Goal: Task Accomplishment & Management: Manage account settings

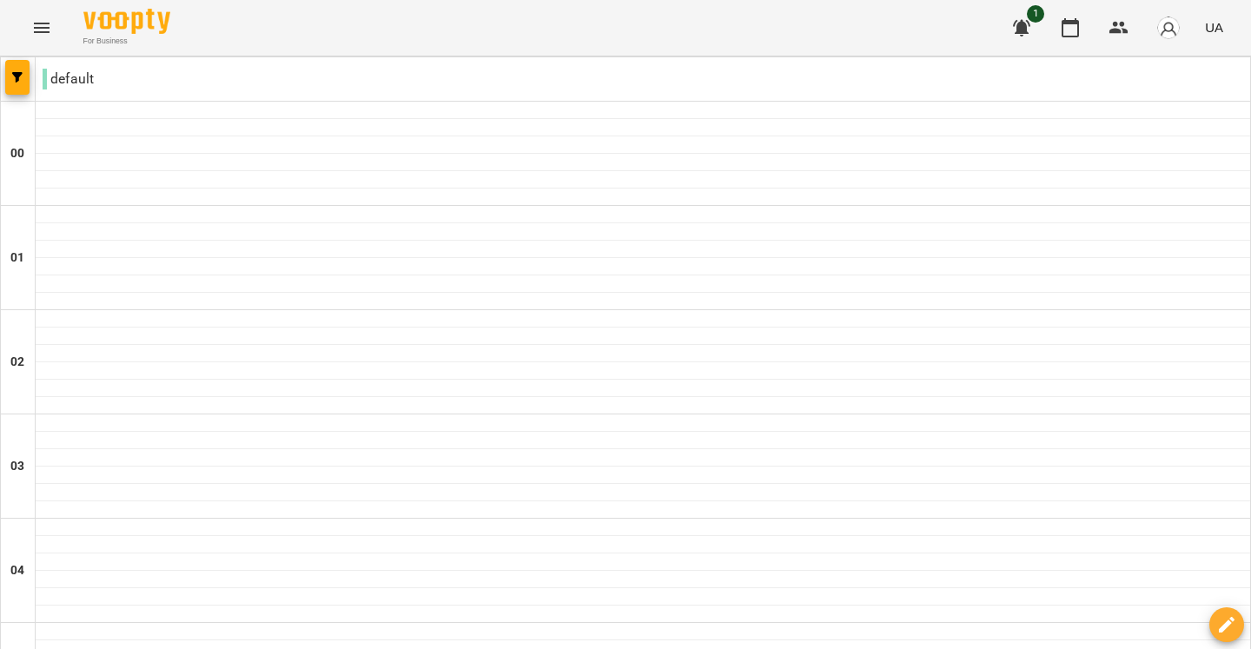
scroll to position [968, 0]
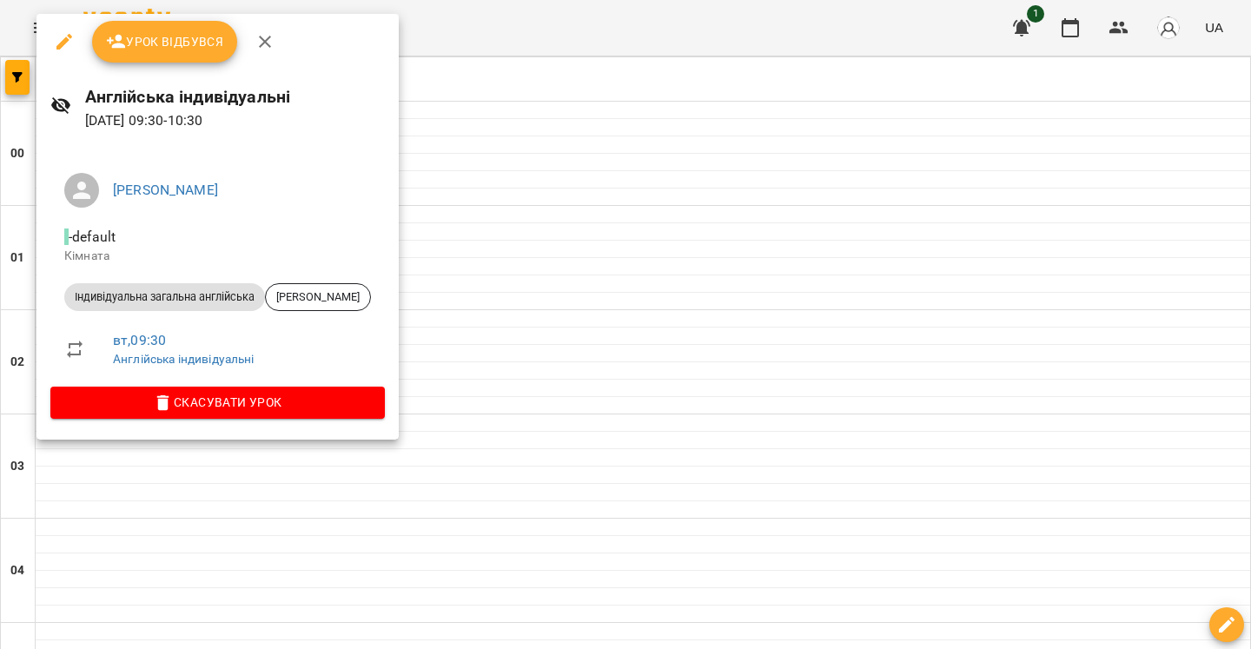
click at [175, 37] on span "Урок відбувся" at bounding box center [165, 41] width 118 height 21
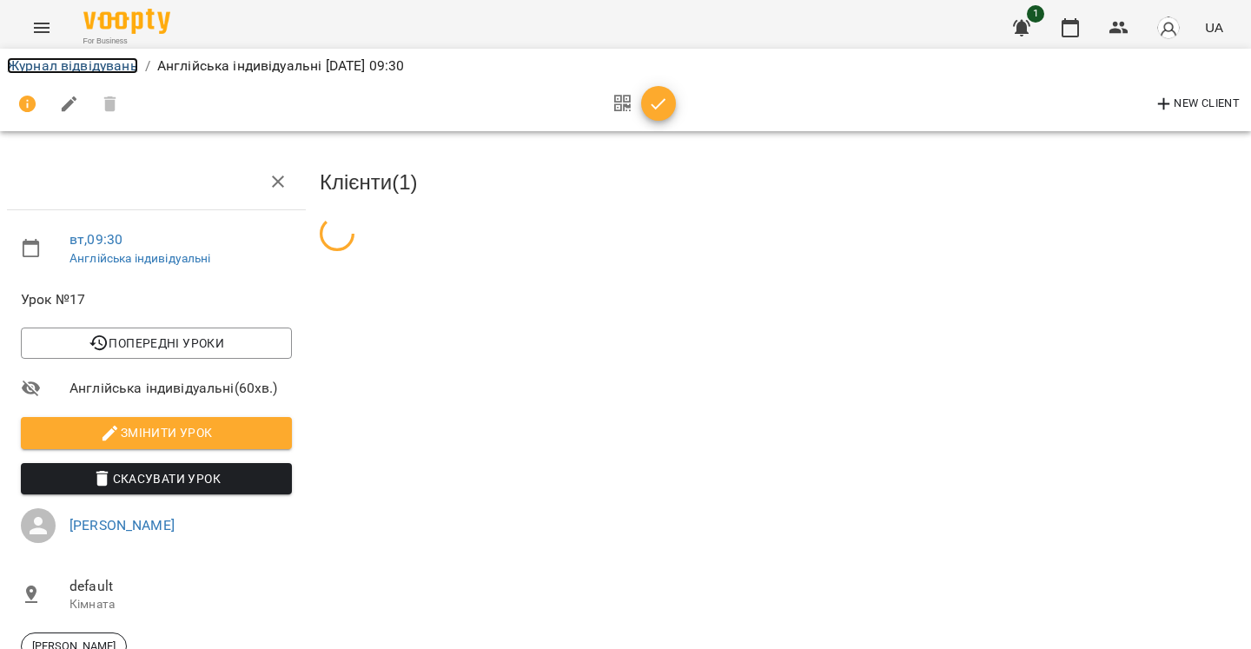
click at [55, 60] on link "Журнал відвідувань" at bounding box center [72, 65] width 131 height 17
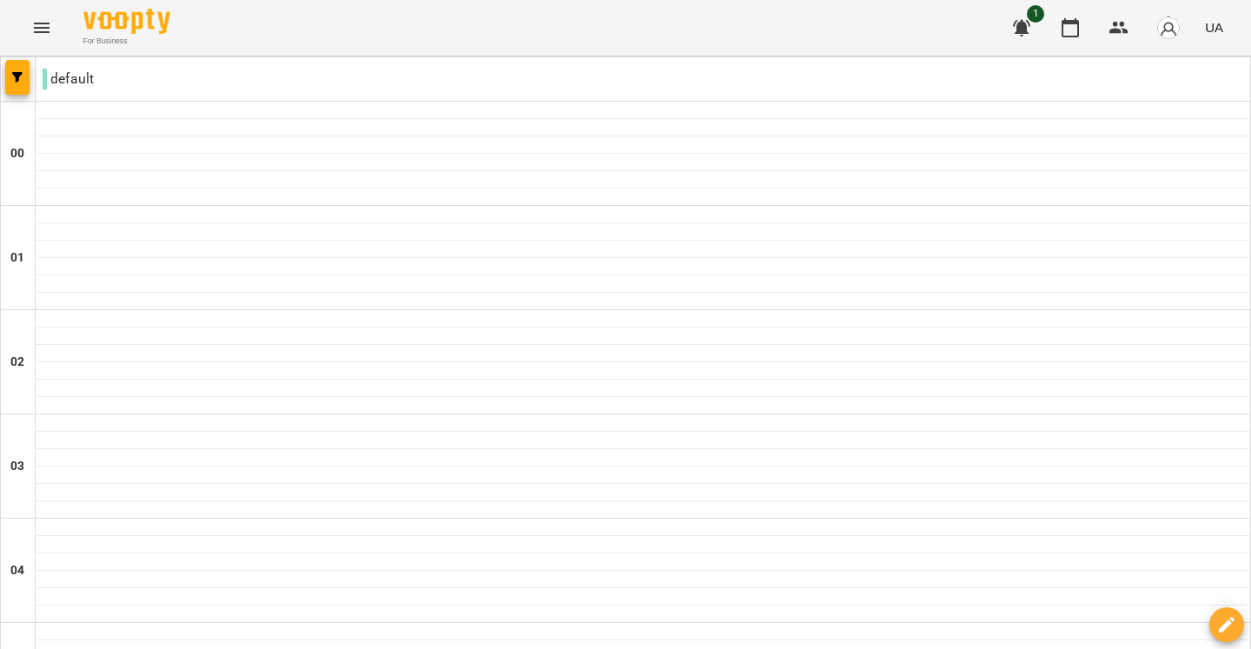
scroll to position [1202, 0]
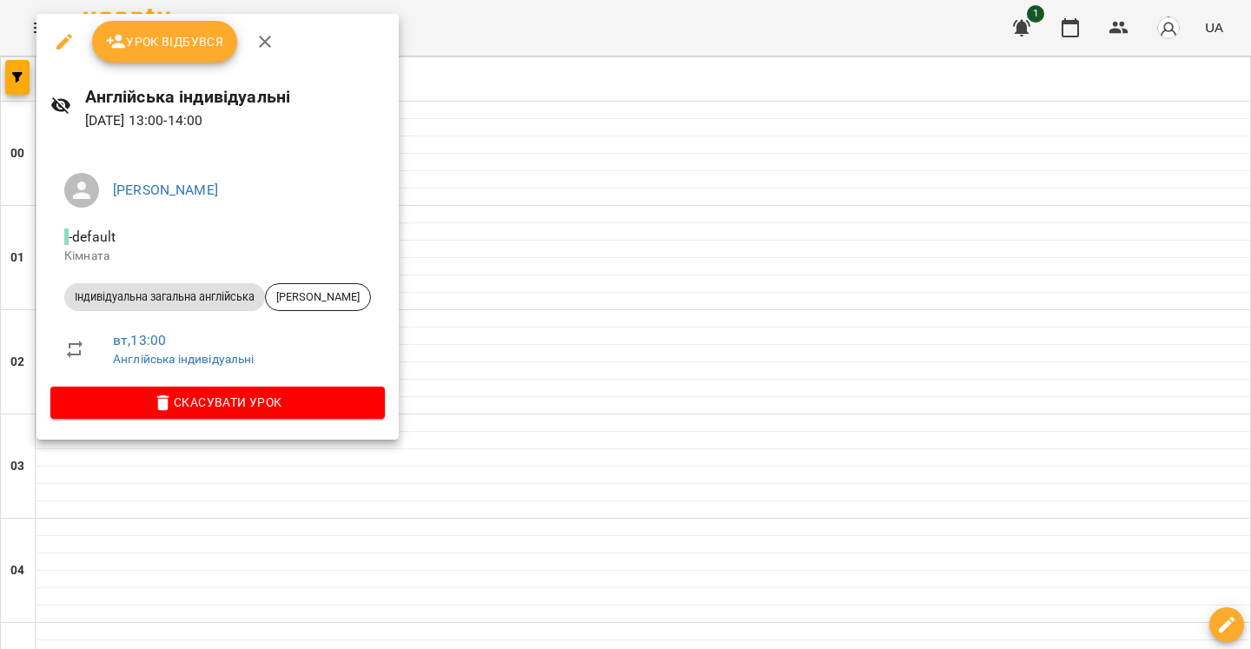
click at [179, 42] on span "Урок відбувся" at bounding box center [165, 41] width 118 height 21
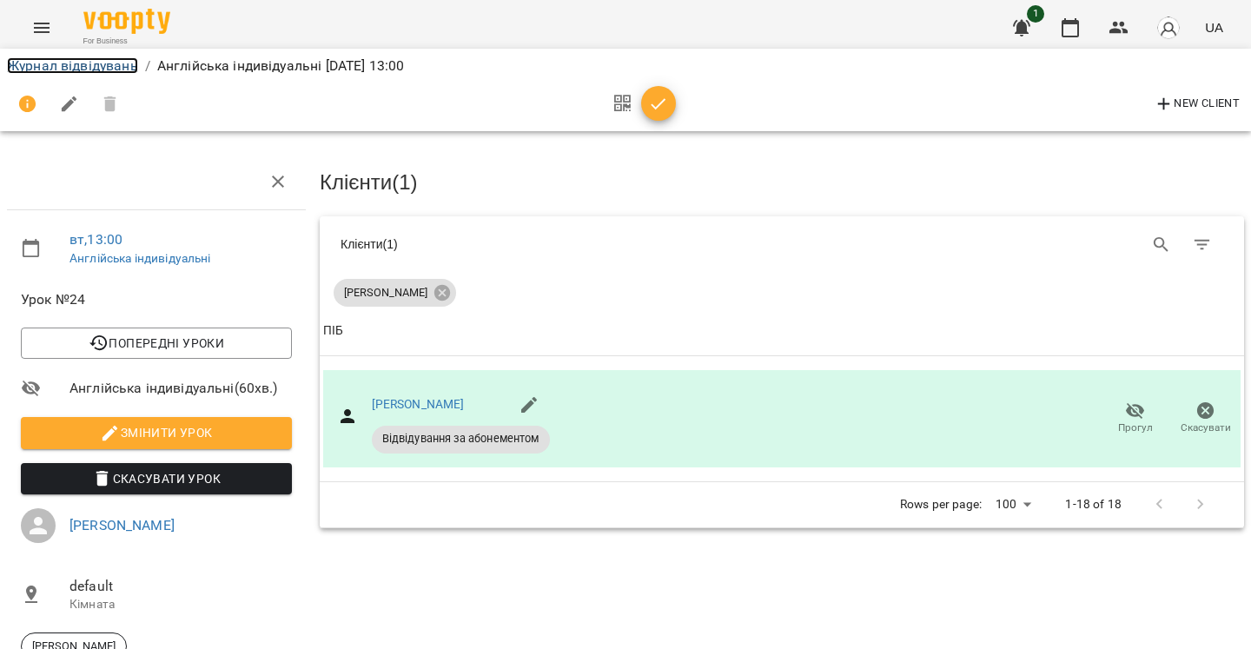
click at [52, 68] on link "Журнал відвідувань" at bounding box center [72, 65] width 131 height 17
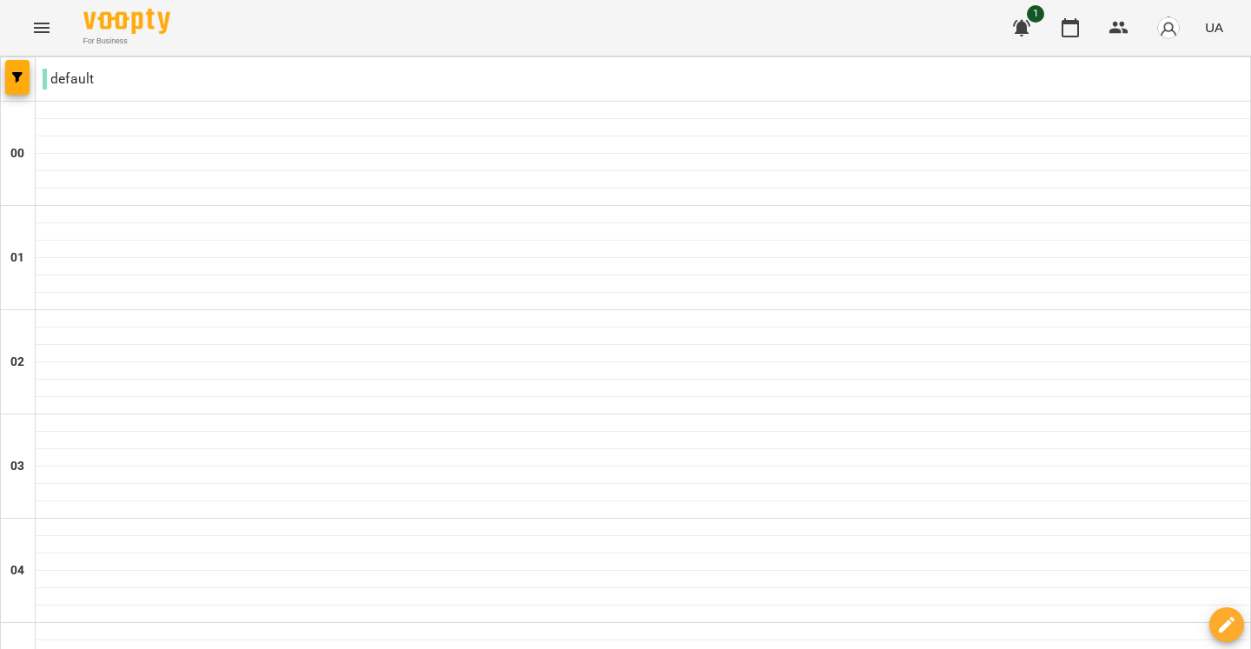
scroll to position [1941, 0]
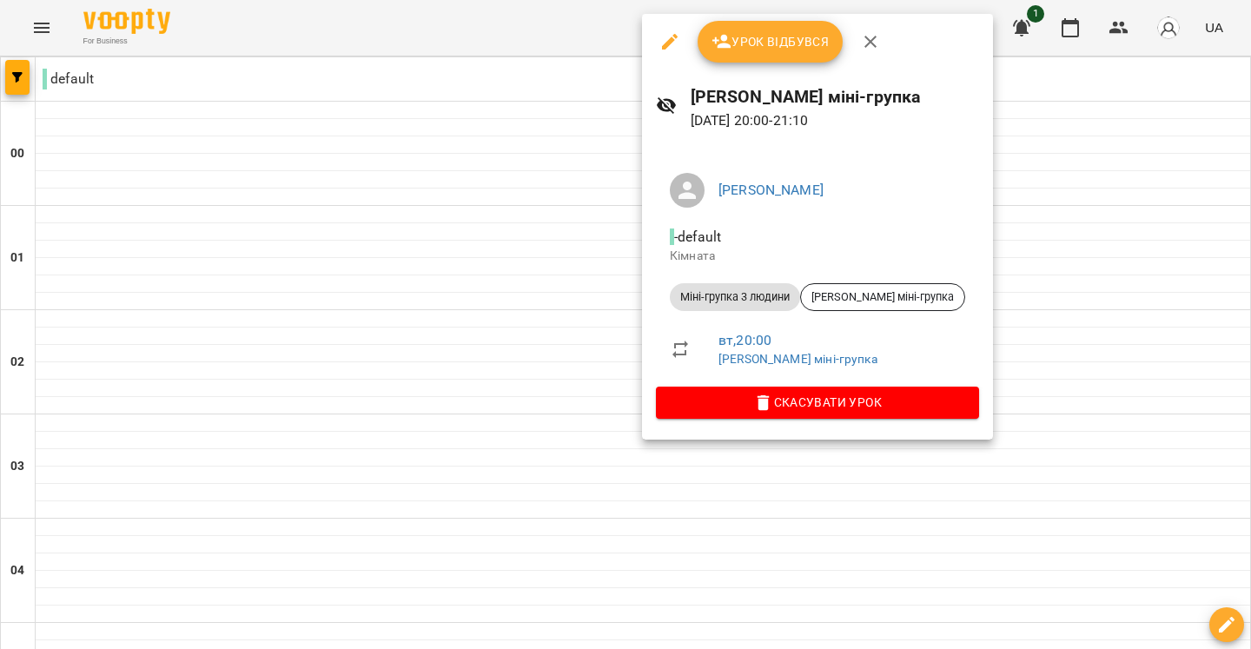
click at [474, 468] on div at bounding box center [625, 324] width 1251 height 649
